Goal: Task Accomplishment & Management: Manage account settings

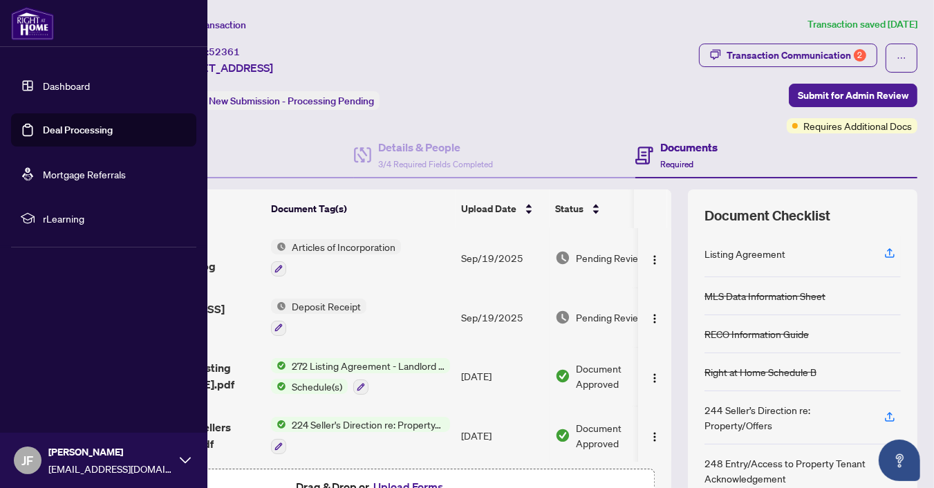
click at [29, 20] on img at bounding box center [32, 23] width 43 height 33
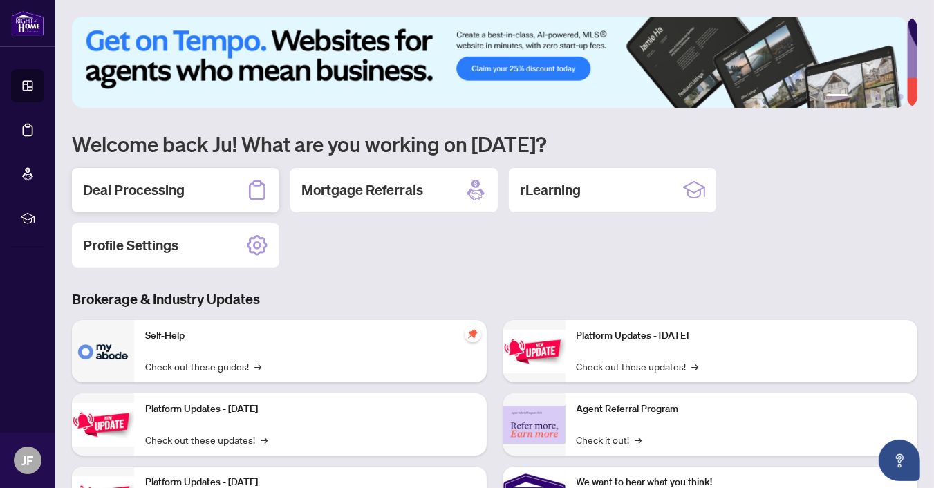
click at [155, 185] on h2 "Deal Processing" at bounding box center [134, 189] width 102 height 19
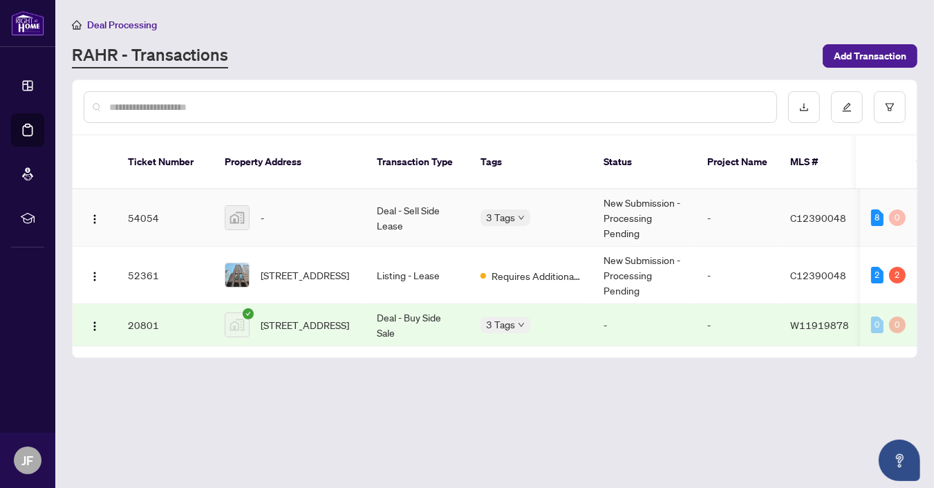
click at [238, 206] on img at bounding box center [236, 217] width 23 height 23
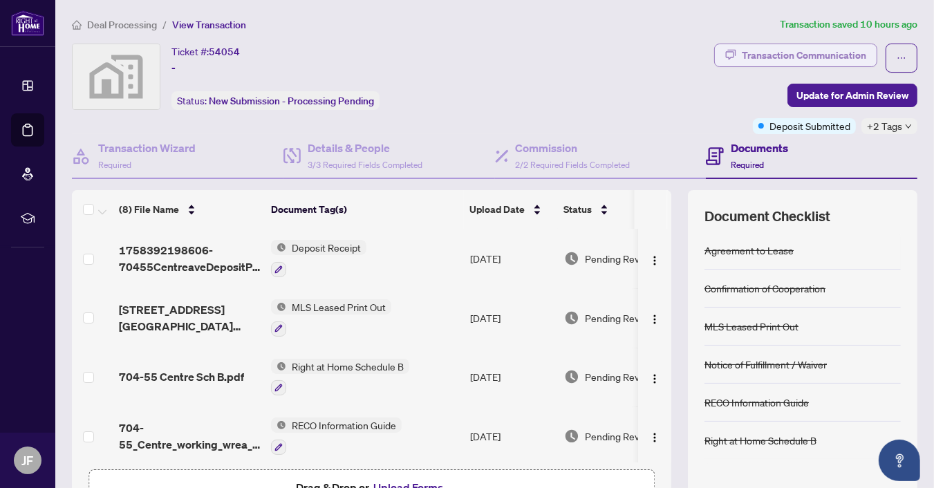
click at [788, 59] on div "Transaction Communication" at bounding box center [803, 55] width 124 height 22
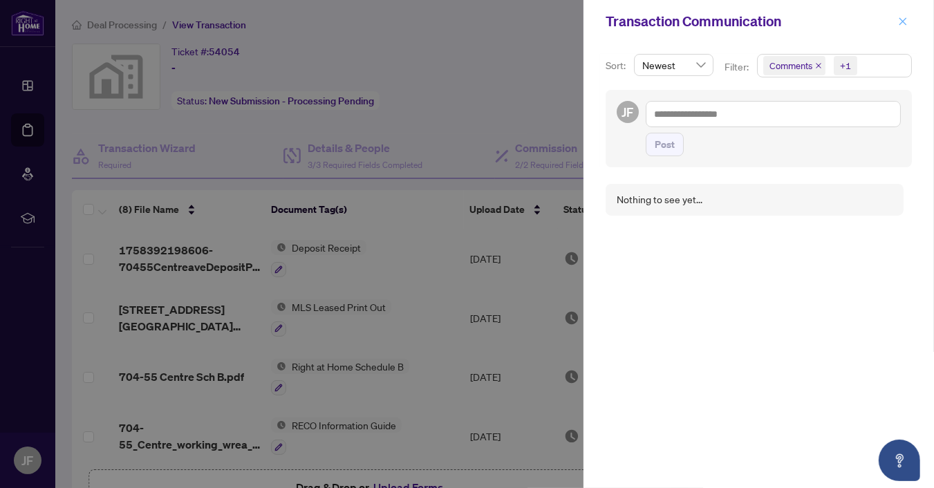
click at [898, 21] on icon "close" at bounding box center [903, 22] width 10 height 10
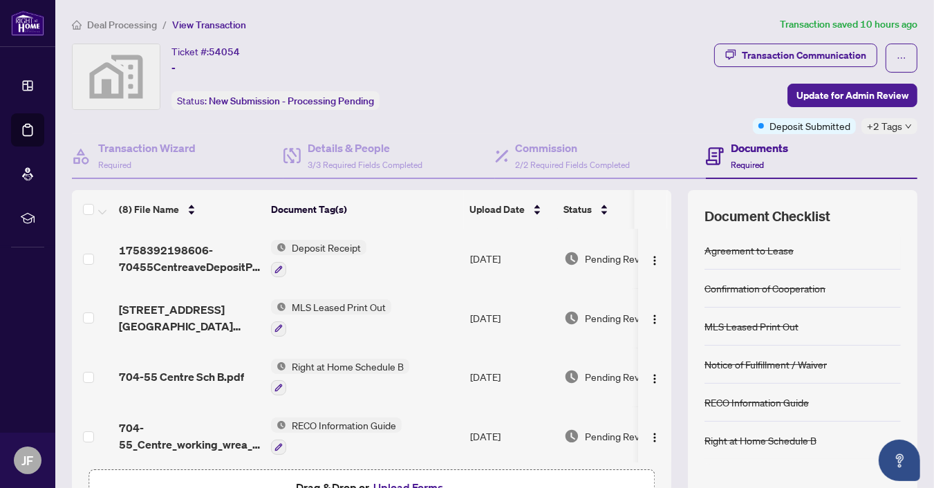
click at [757, 150] on h4 "Documents" at bounding box center [758, 148] width 57 height 17
click at [905, 123] on icon "down" at bounding box center [908, 126] width 7 height 7
click at [663, 115] on div "Transaction Communication Update for Admin Review Deposit Submitted +2 Tags" at bounding box center [733, 89] width 368 height 91
click at [905, 124] on icon "down" at bounding box center [908, 126] width 7 height 7
click at [656, 98] on div "Transaction Communication Update for Admin Review Deposit Submitted +2 Tags" at bounding box center [733, 89] width 368 height 91
